Goal: Navigation & Orientation: Find specific page/section

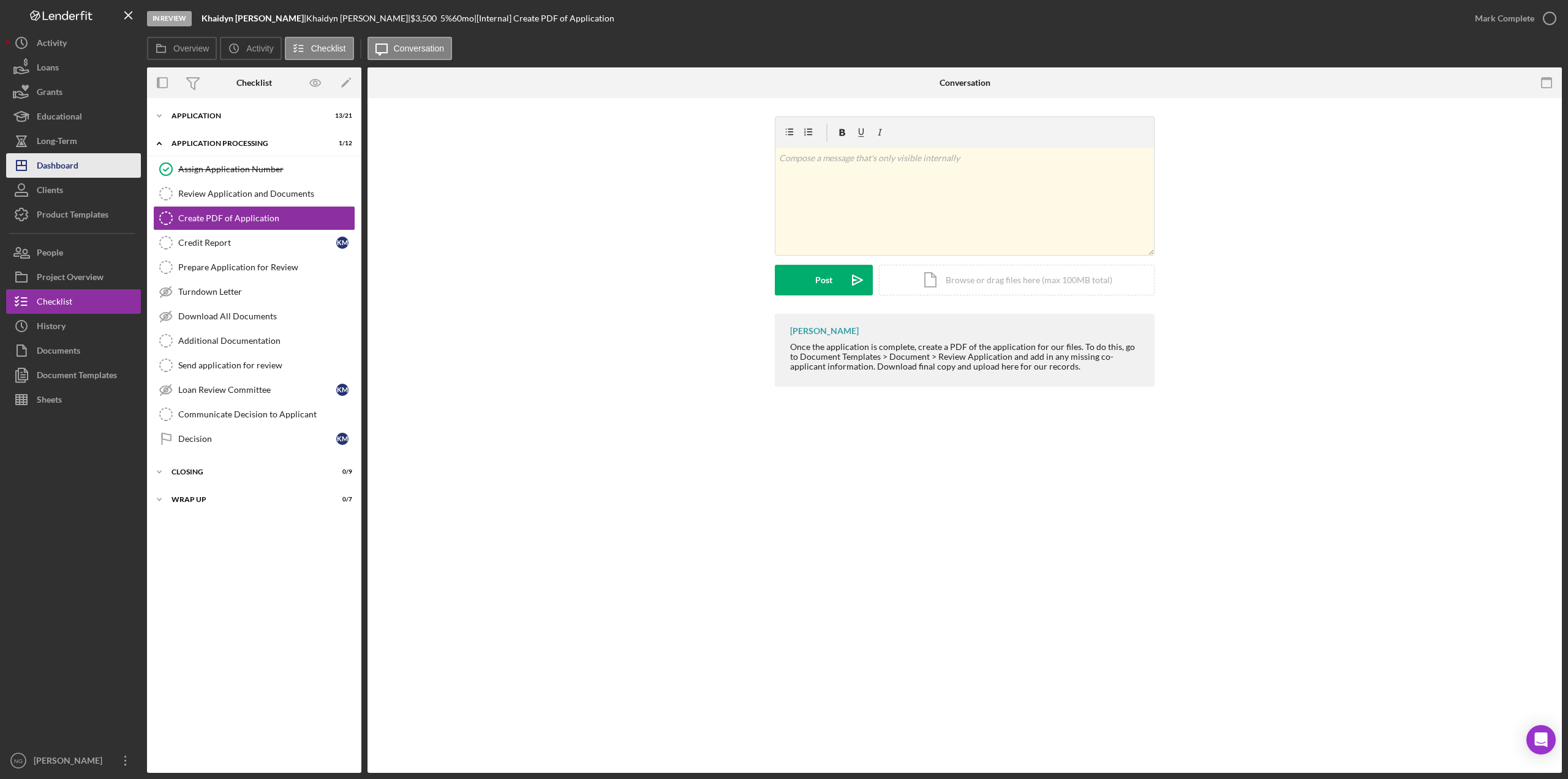
click at [69, 168] on div "Dashboard" at bounding box center [57, 167] width 42 height 28
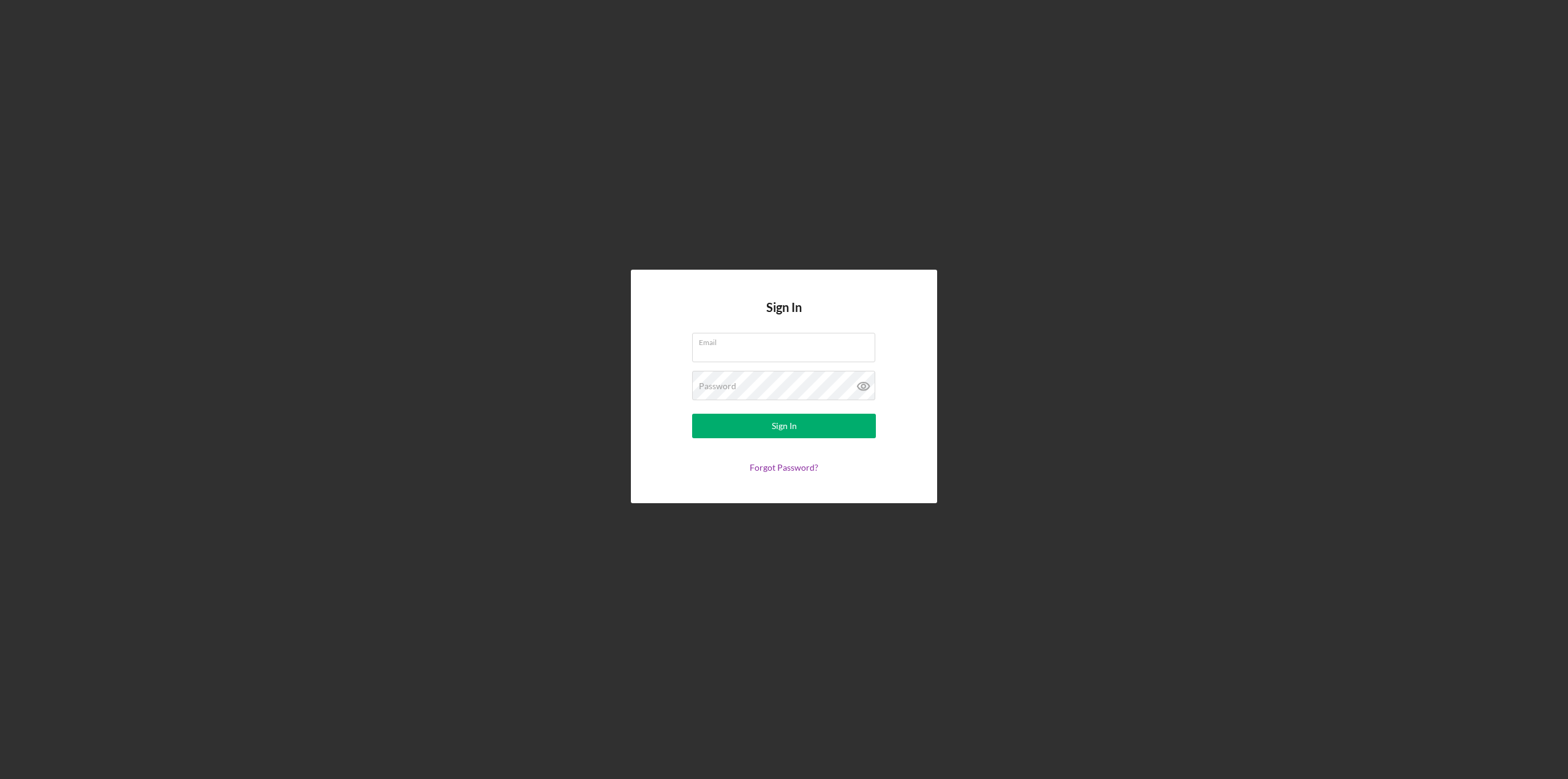
click at [0, 778] on com-1password-button at bounding box center [0, 779] width 0 height 0
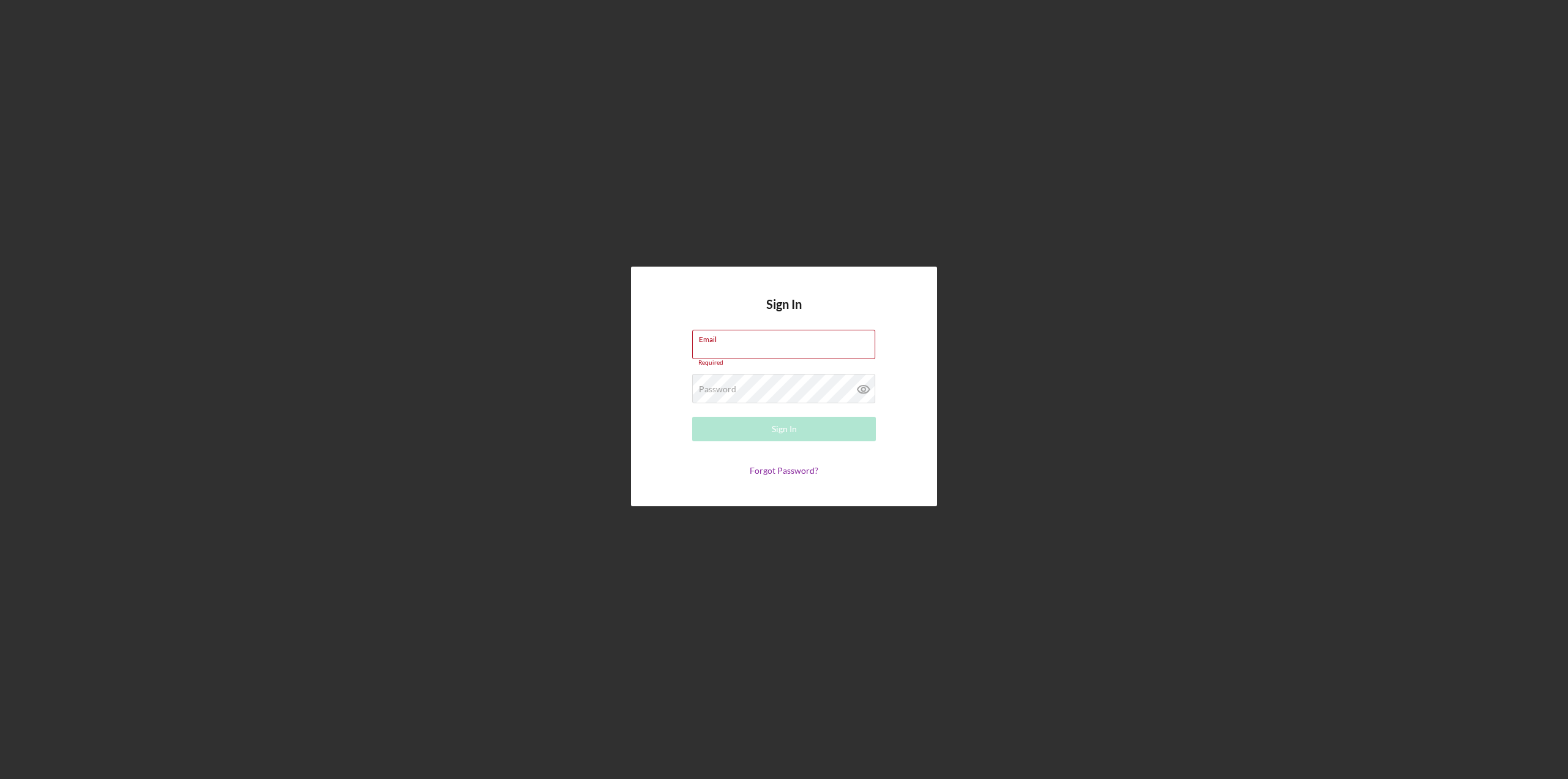
type input "[PERSON_NAME][EMAIL_ADDRESS][DOMAIN_NAME]"
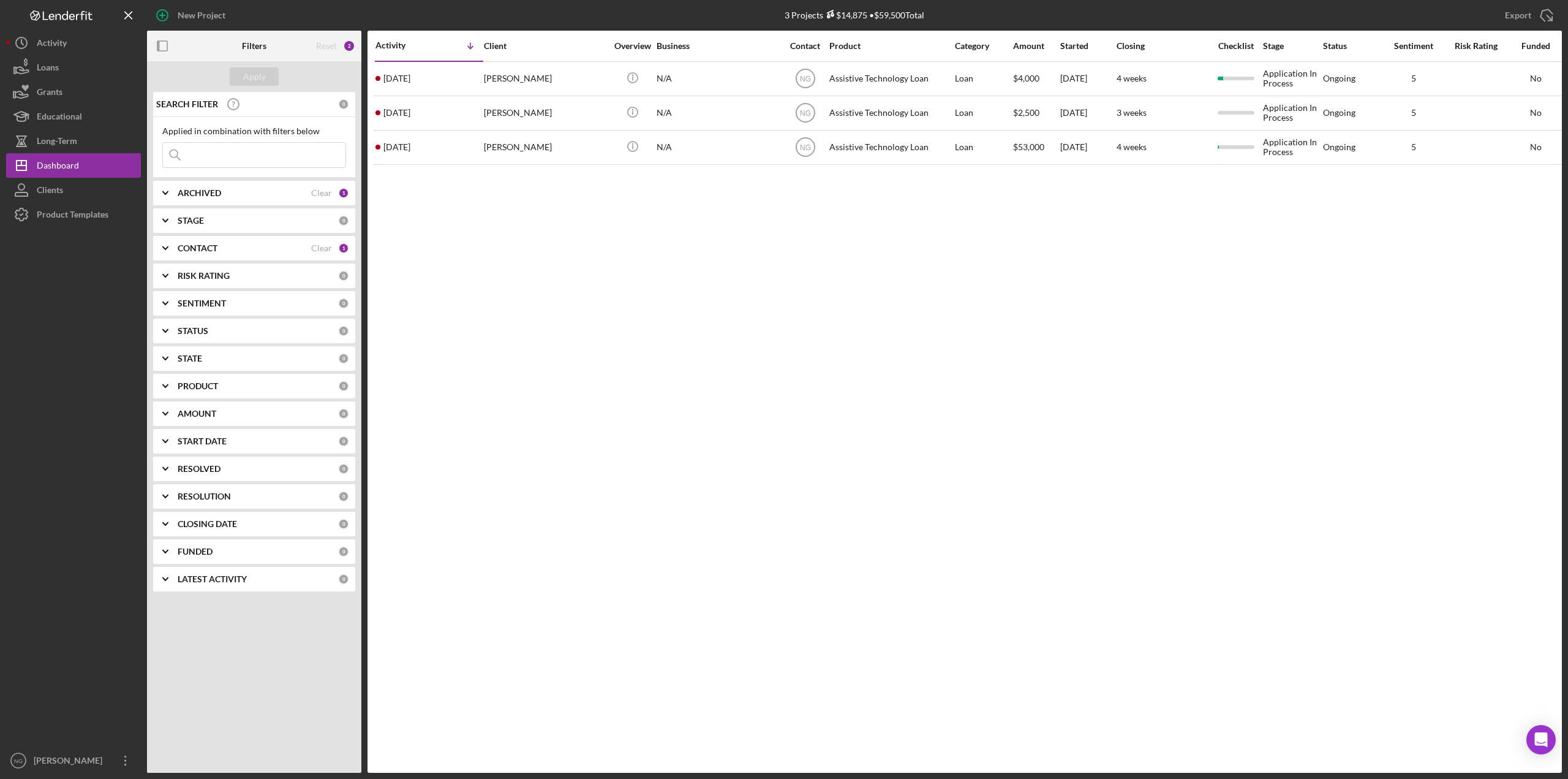
click at [807, 43] on div "Contact" at bounding box center [805, 45] width 46 height 10
click at [804, 47] on div "Contact" at bounding box center [797, 45] width 30 height 10
click at [92, 165] on button "Icon/Dashboard Dashboard" at bounding box center [73, 166] width 135 height 25
click at [81, 46] on button "Icon/History Activity" at bounding box center [73, 43] width 135 height 25
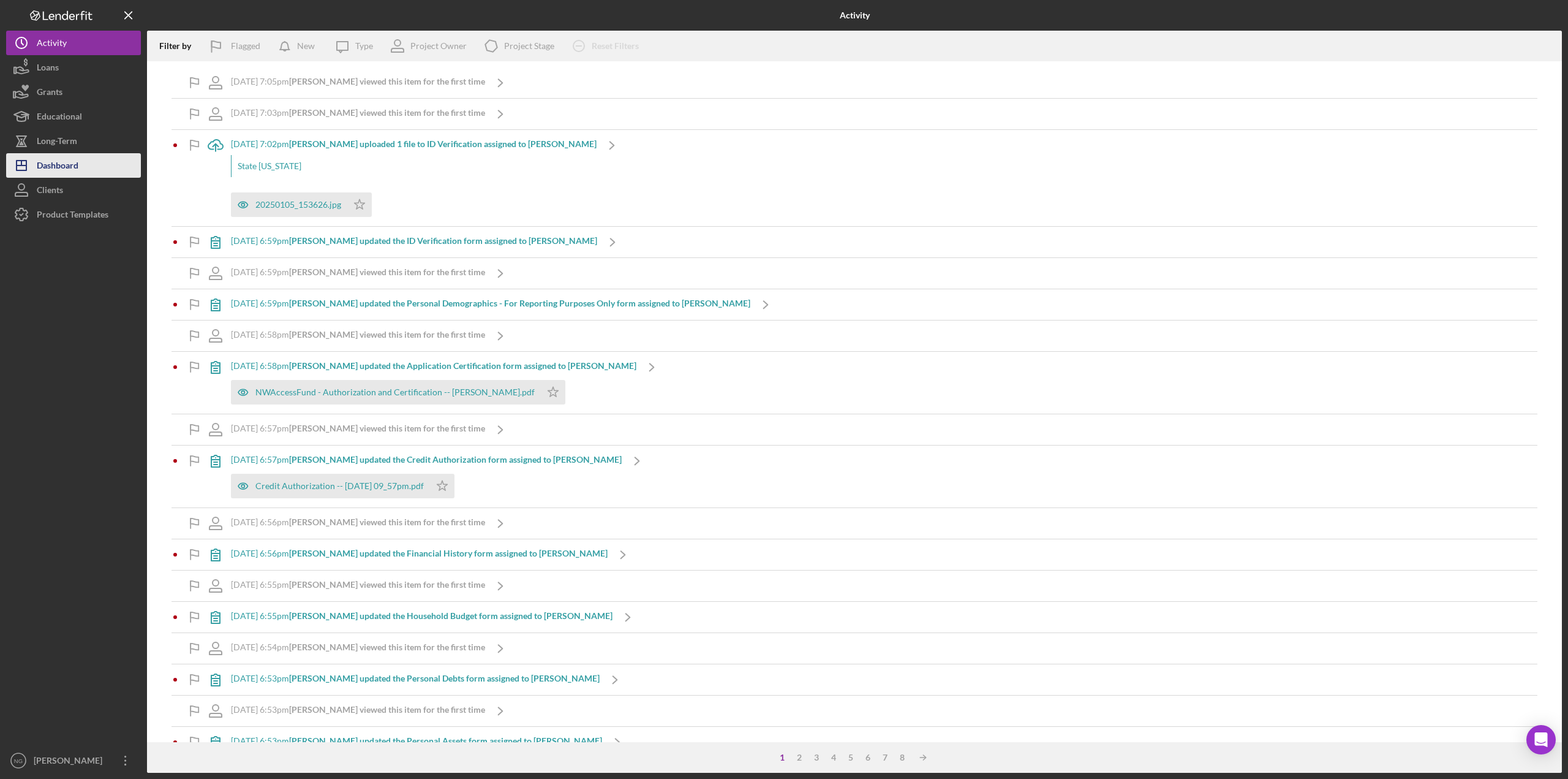
click at [83, 175] on button "Icon/Dashboard Dashboard" at bounding box center [73, 166] width 135 height 25
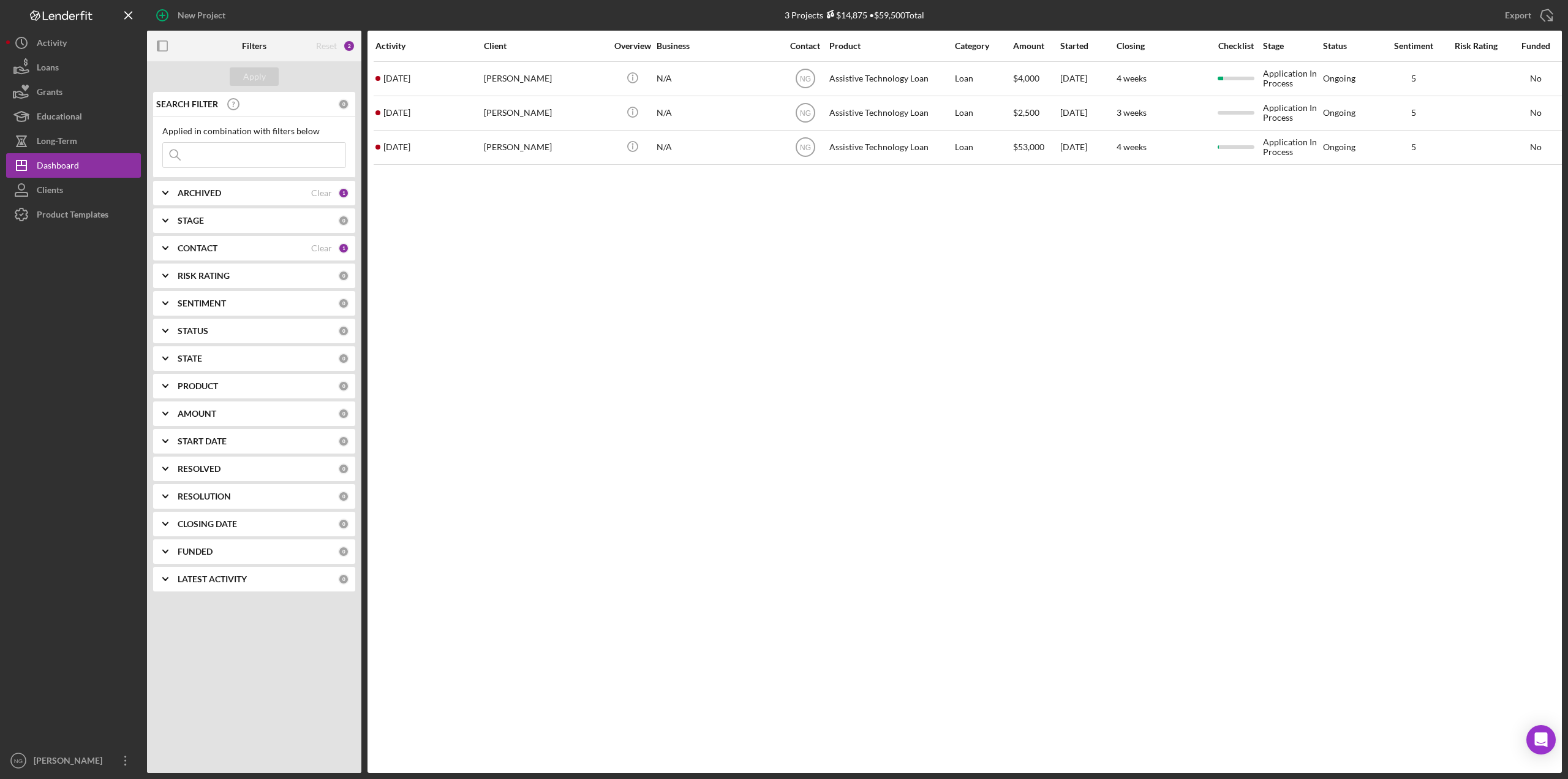
click at [341, 246] on div "1" at bounding box center [344, 248] width 11 height 11
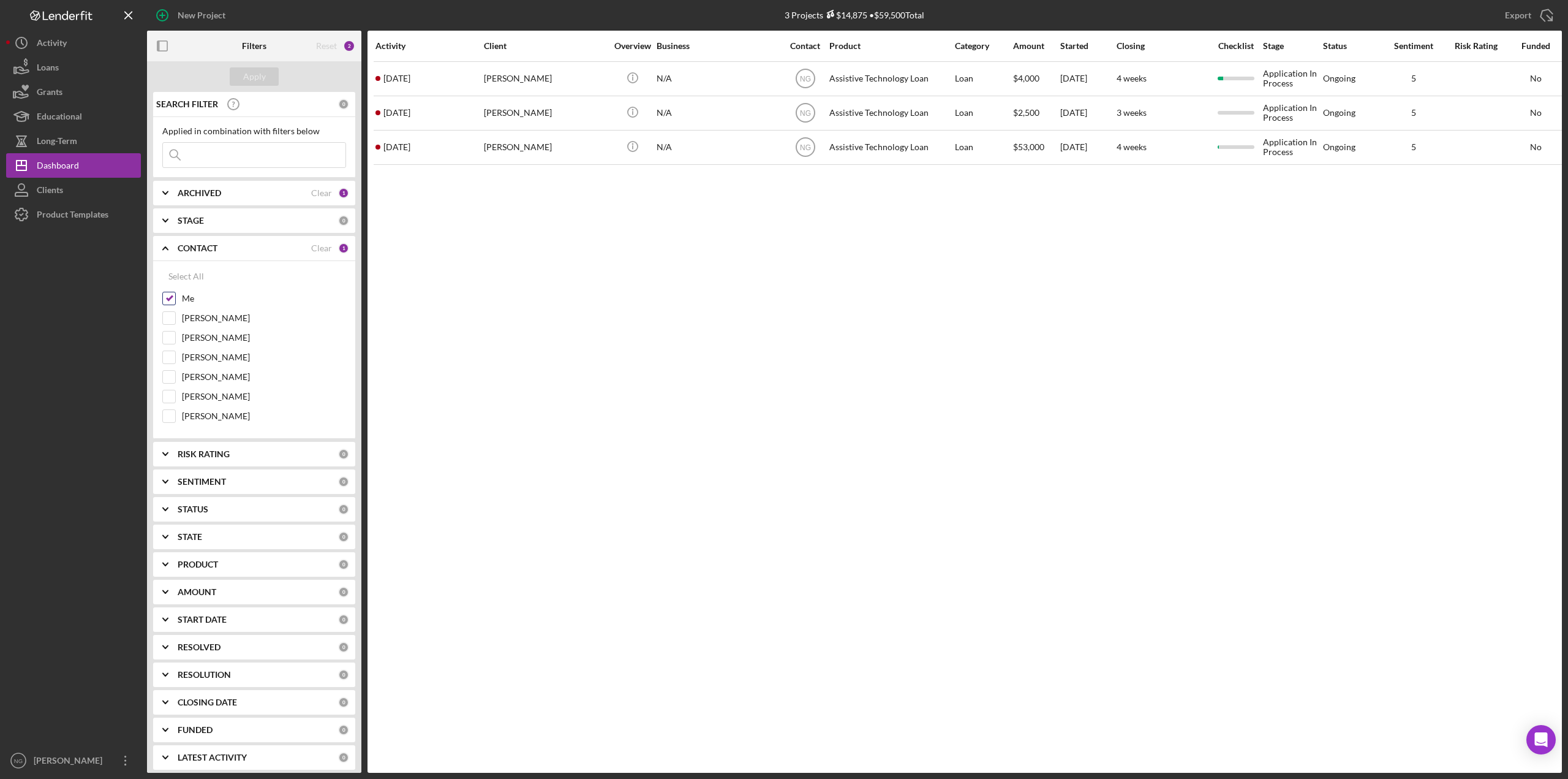
click at [175, 300] on input "Me" at bounding box center [169, 299] width 12 height 12
click at [168, 296] on input "Me" at bounding box center [169, 299] width 12 height 12
checkbox input "true"
click at [181, 381] on div "[PERSON_NAME]" at bounding box center [254, 380] width 184 height 20
click at [176, 380] on div at bounding box center [168, 376] width 13 height 13
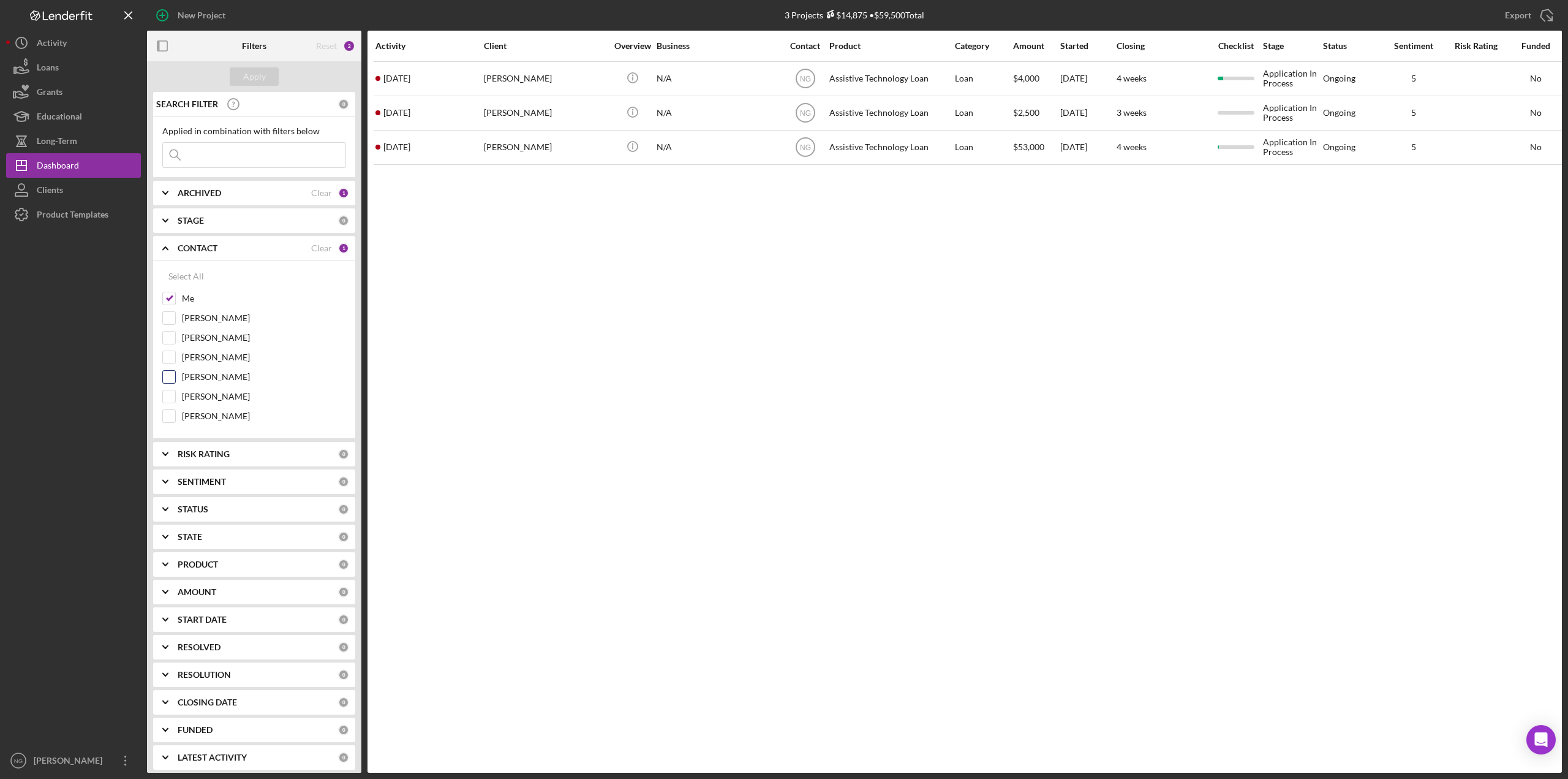
click at [169, 377] on input "[PERSON_NAME]" at bounding box center [169, 377] width 12 height 12
checkbox input "true"
click at [254, 77] on div "Apply" at bounding box center [254, 77] width 22 height 19
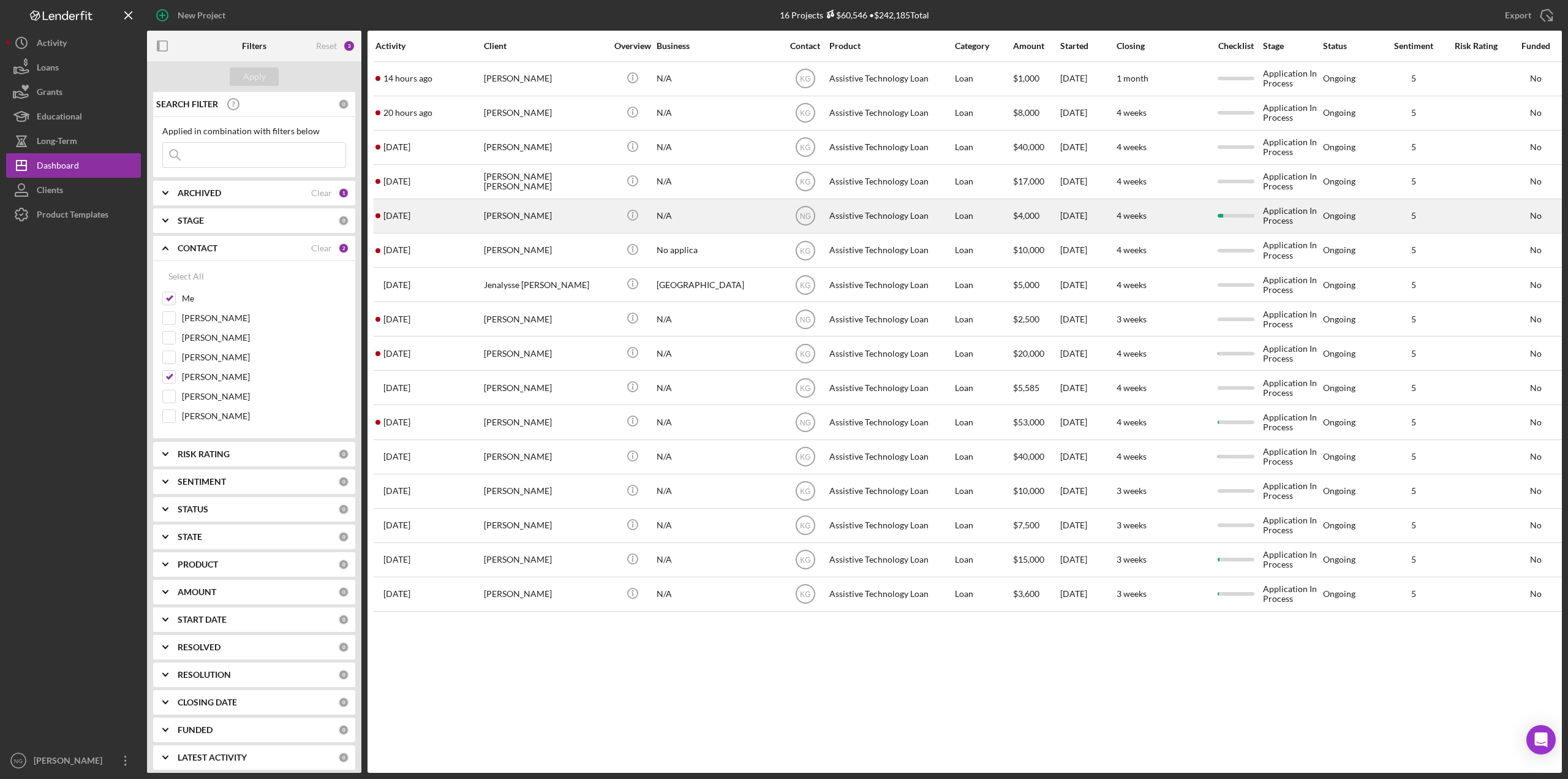
click at [530, 219] on div "[PERSON_NAME]" at bounding box center [545, 216] width 123 height 32
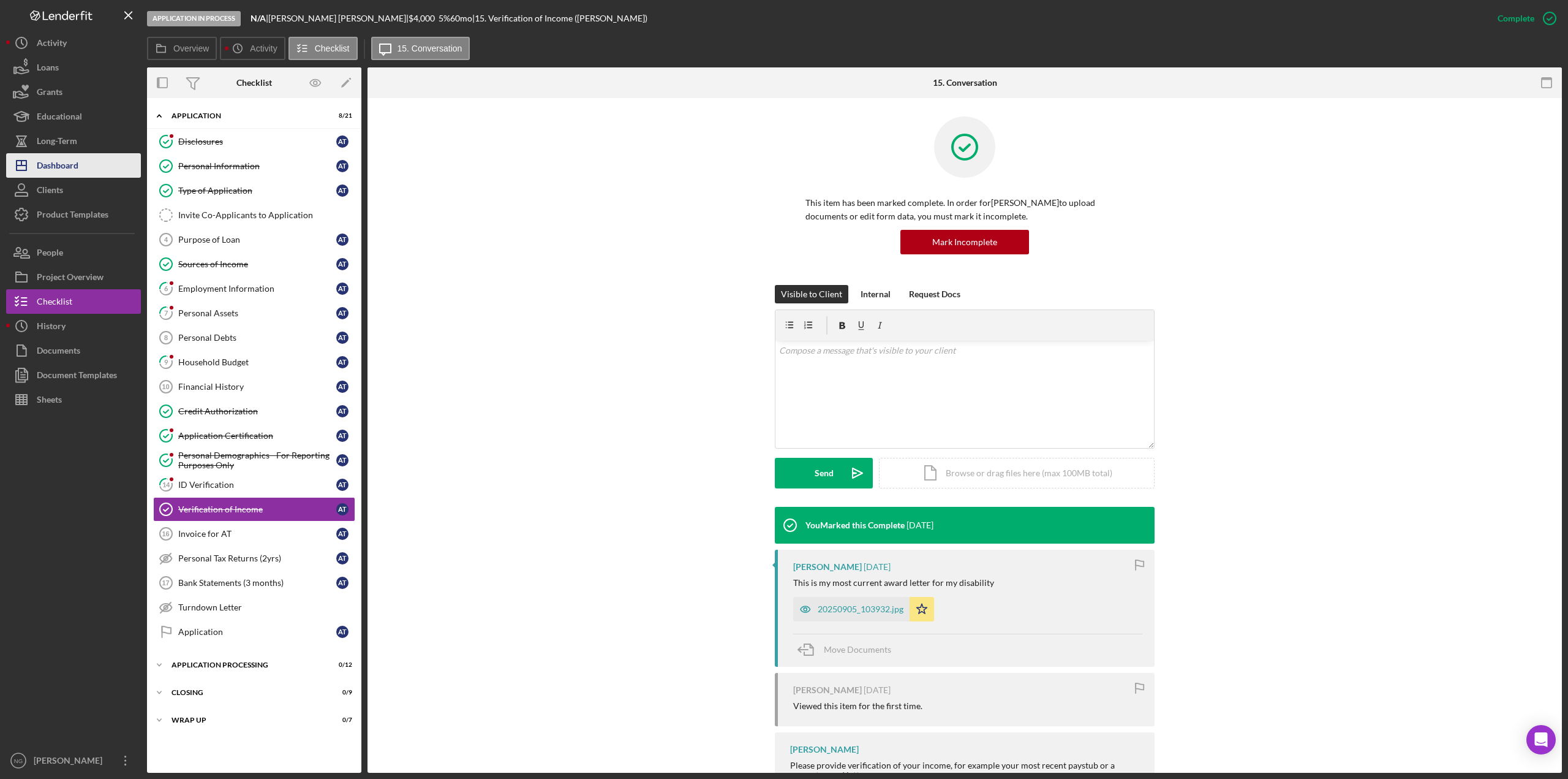
click at [69, 175] on div "Dashboard" at bounding box center [57, 167] width 42 height 28
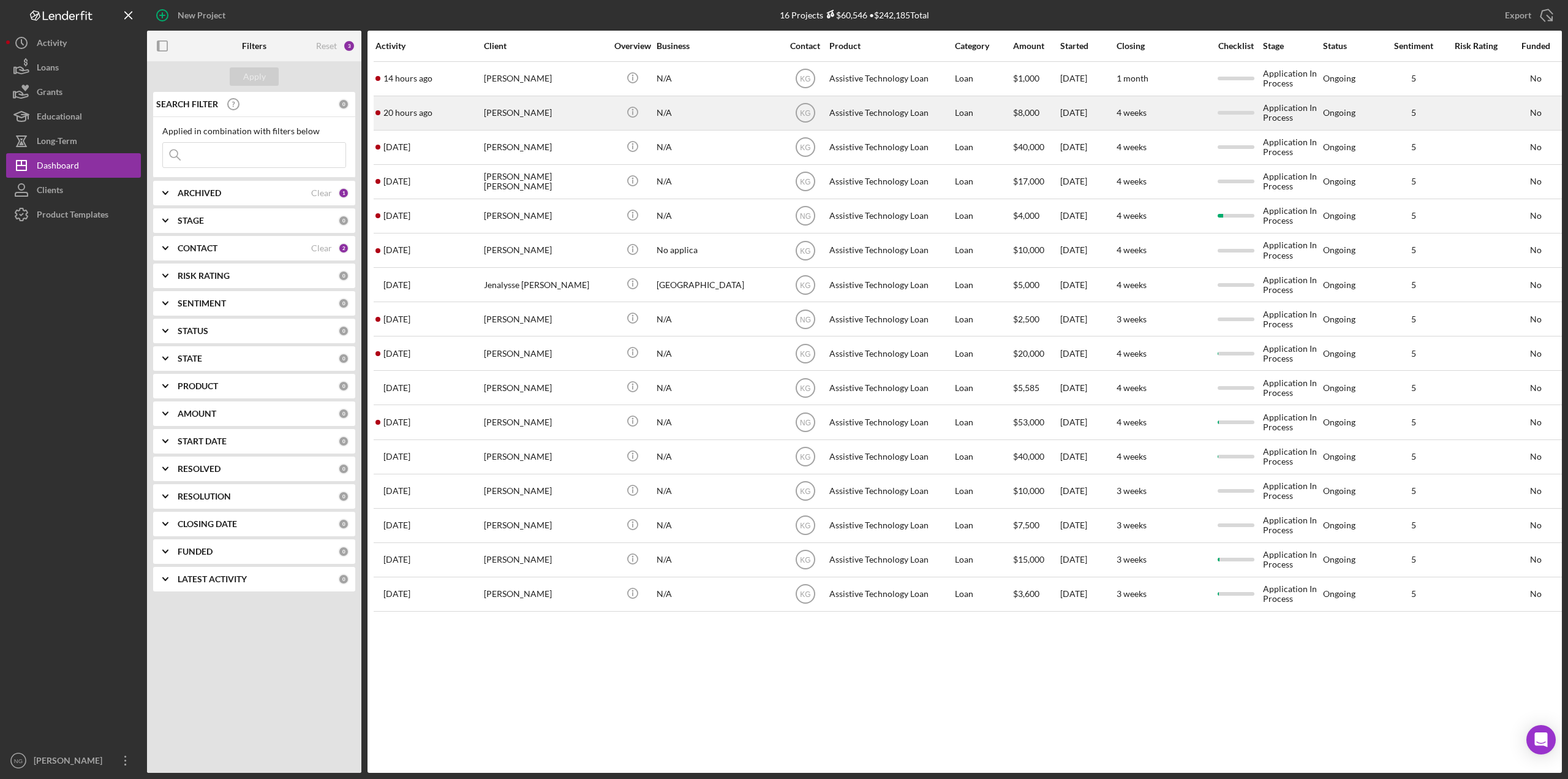
click at [572, 111] on div "[PERSON_NAME]" at bounding box center [545, 113] width 123 height 32
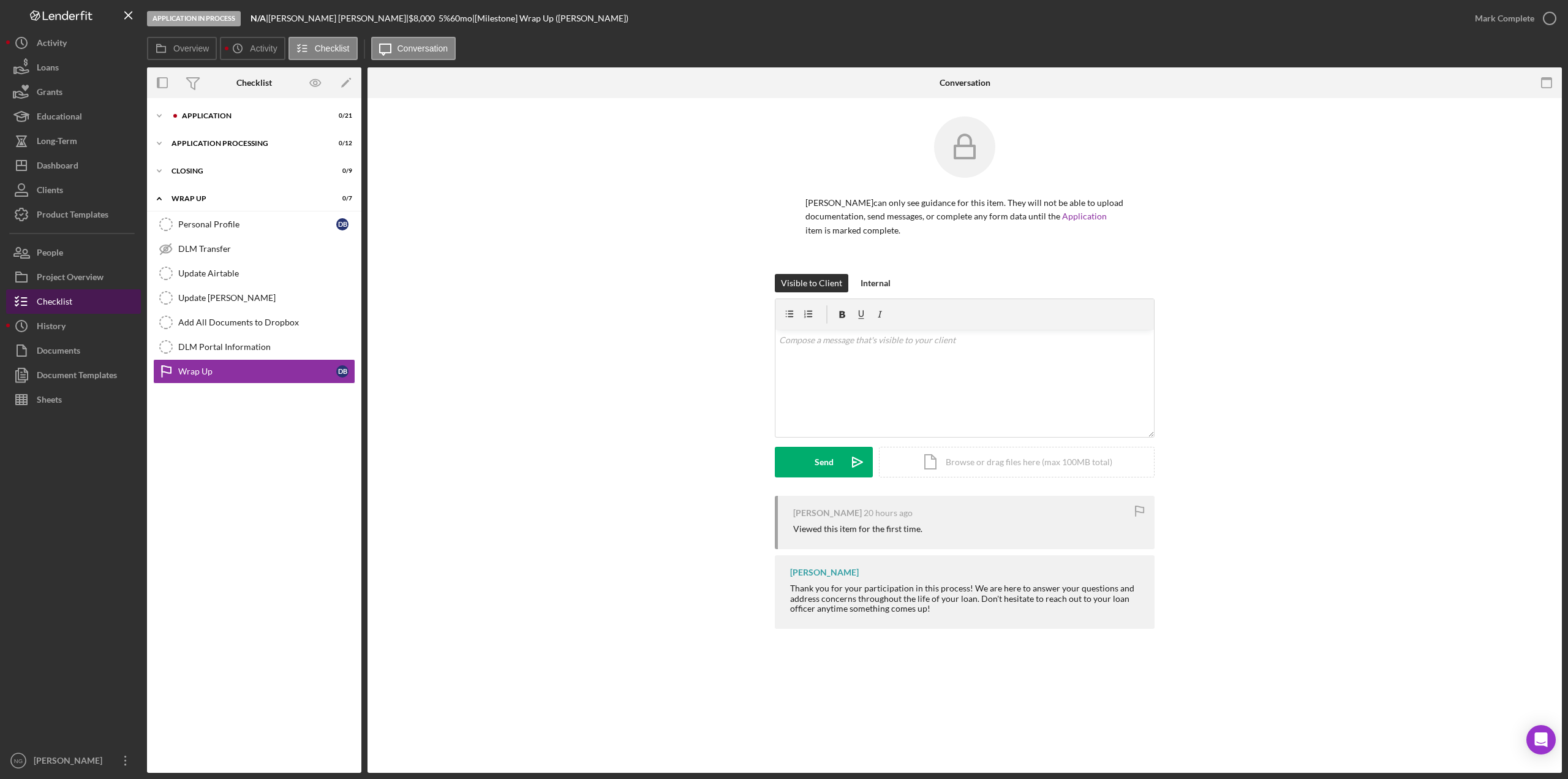
click at [91, 302] on button "Checklist" at bounding box center [73, 302] width 135 height 25
click at [233, 115] on div "Application" at bounding box center [264, 116] width 164 height 7
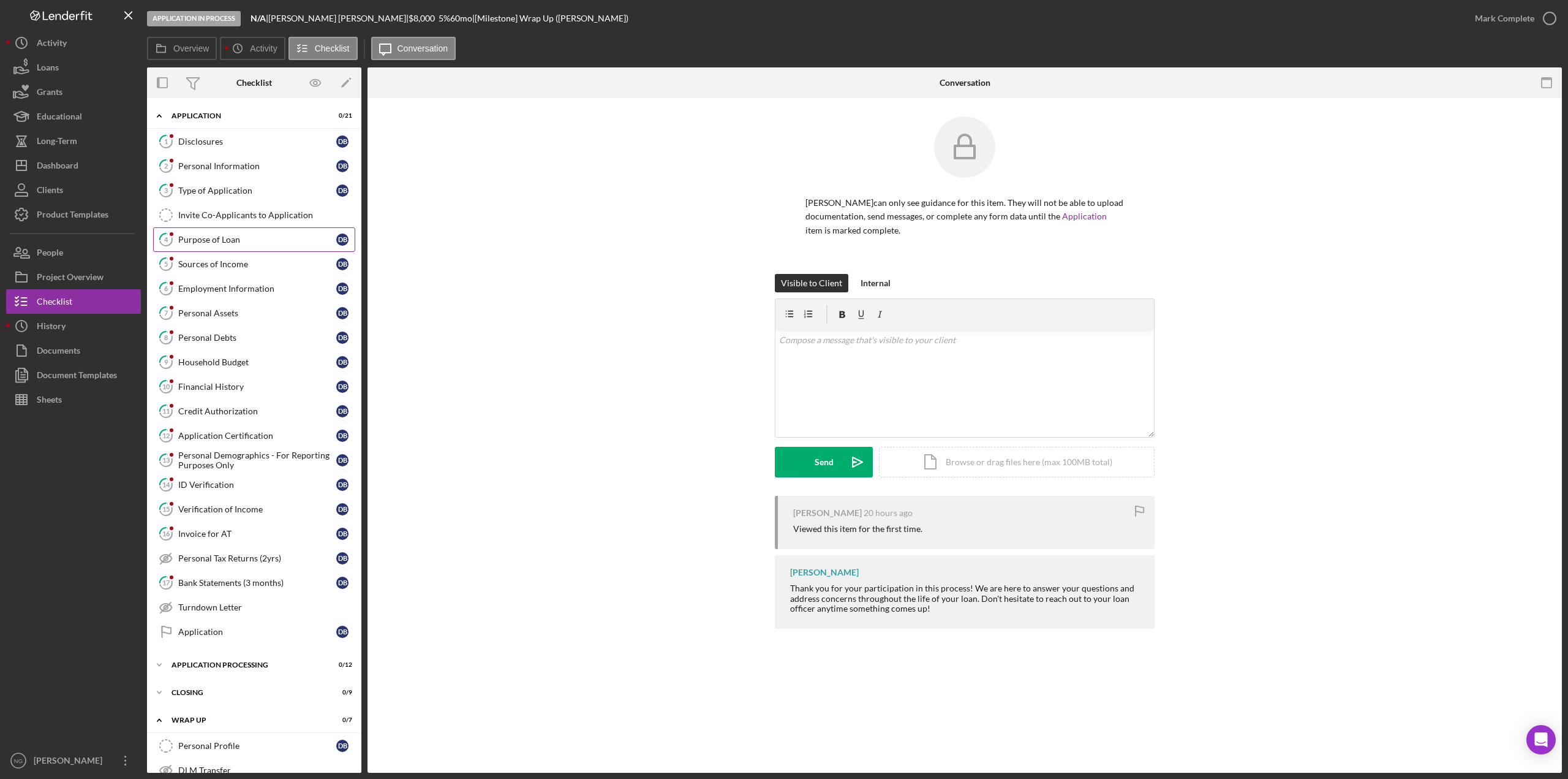
click at [233, 237] on div "Purpose of Loan" at bounding box center [257, 239] width 158 height 10
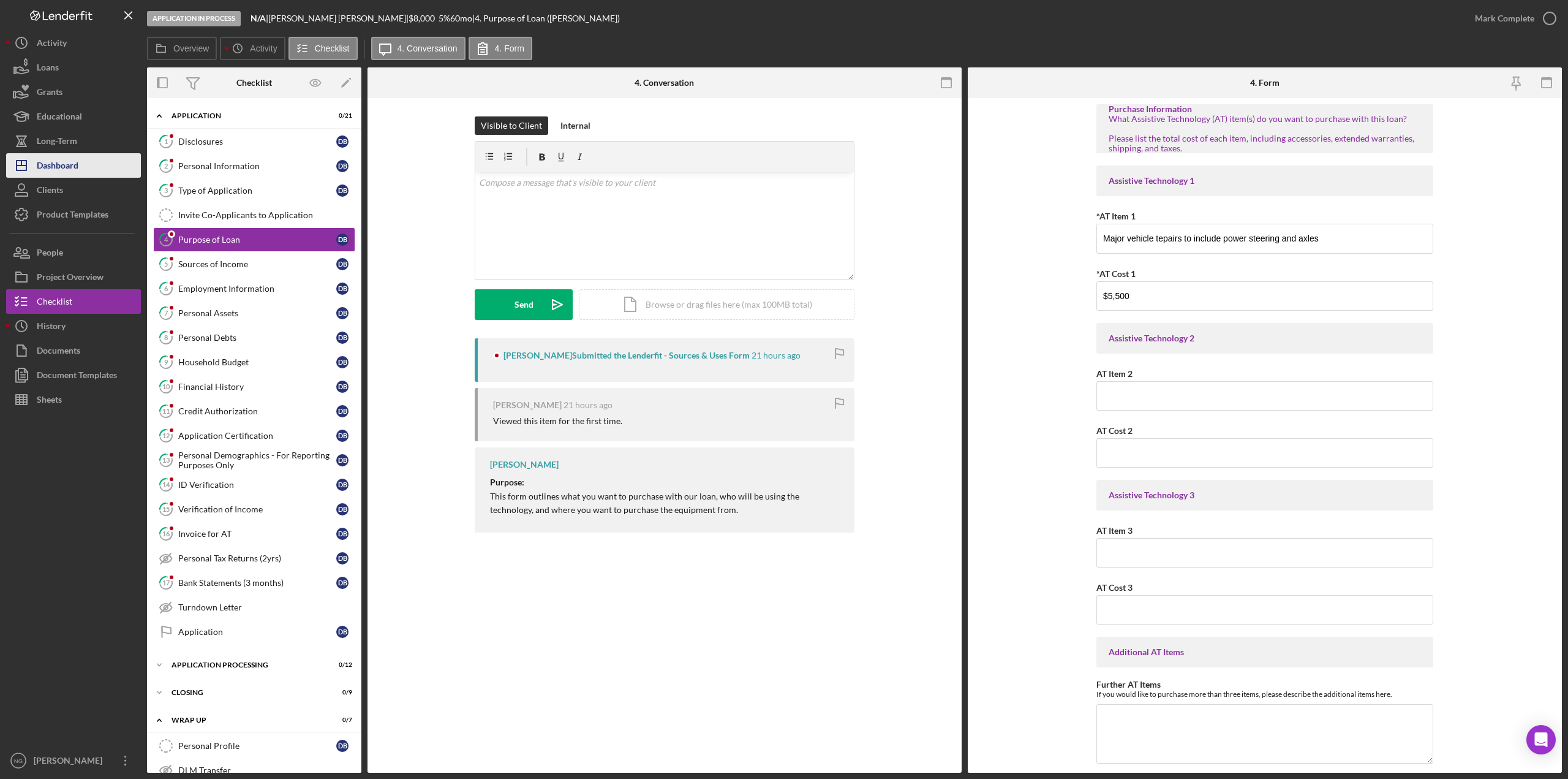
click at [69, 169] on div "Dashboard" at bounding box center [57, 167] width 42 height 28
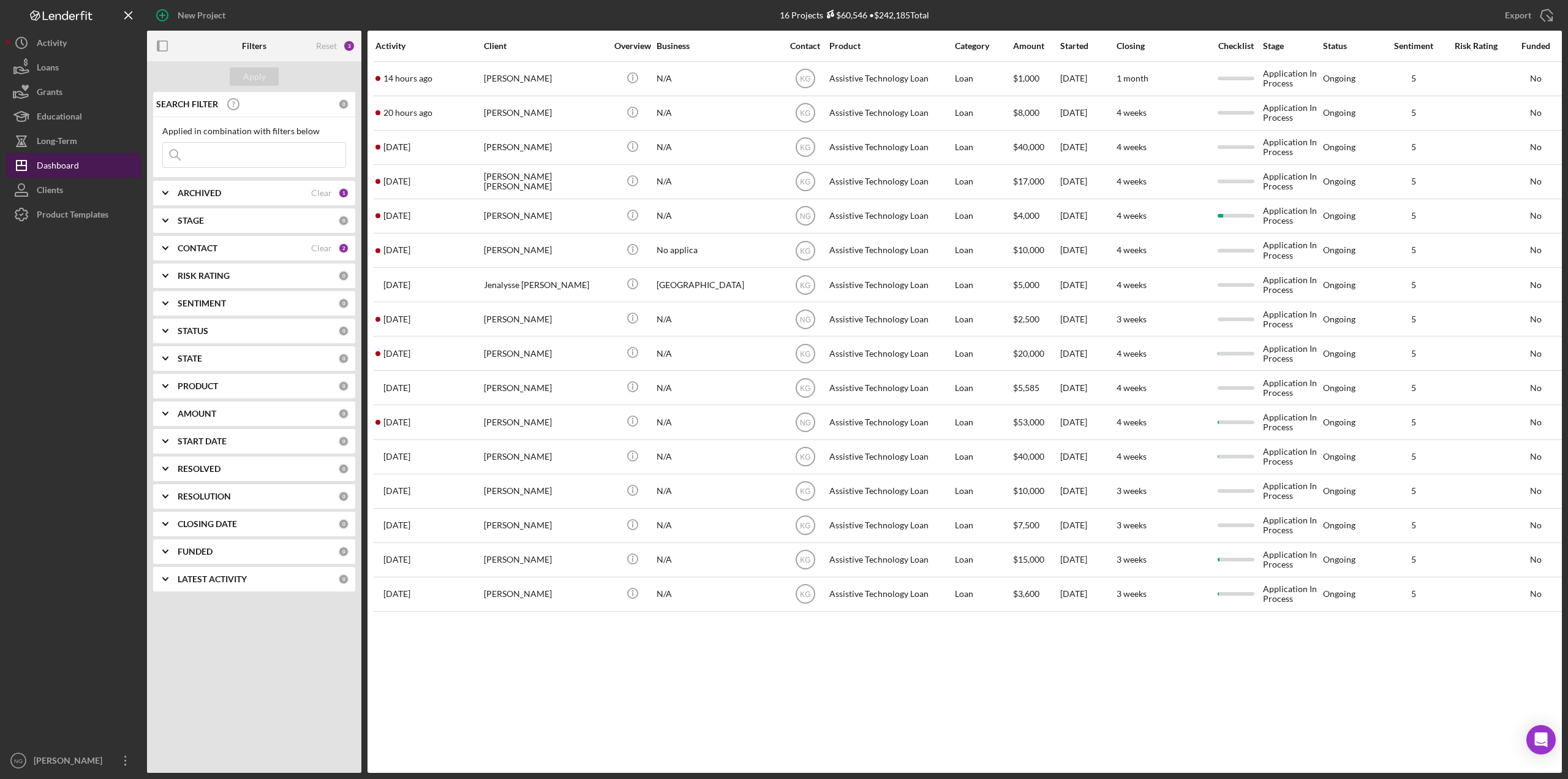
click at [69, 160] on div "Dashboard" at bounding box center [57, 167] width 42 height 28
